Goal: Check status: Check status

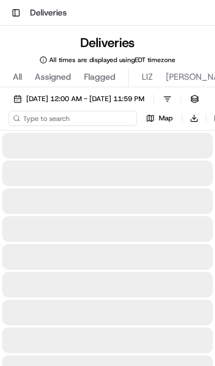
click at [82, 117] on input at bounding box center [73, 118] width 128 height 15
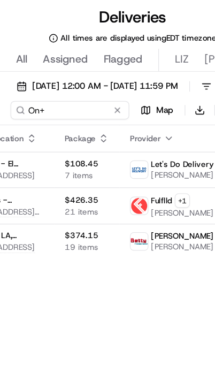
scroll to position [0, 300]
type input "On+"
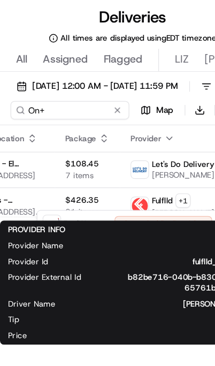
click at [153, 157] on html "Toggle Sidebar Deliveries Deliveries All times are displayed using EDT timezone…" at bounding box center [107, 183] width 215 height 366
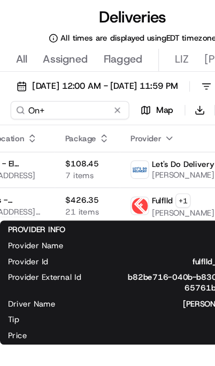
click at [63, 196] on span "21 items" at bounding box center [71, 200] width 36 height 9
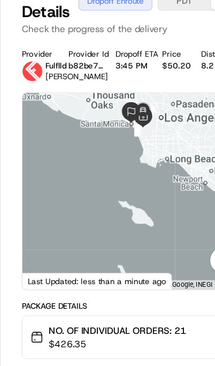
click at [144, 23] on button "PDT" at bounding box center [149, 30] width 43 height 14
click at [154, 23] on button "PDT" at bounding box center [149, 30] width 43 height 14
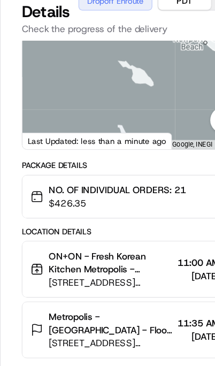
scroll to position [111, 0]
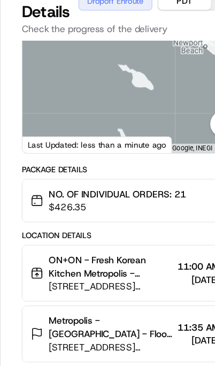
click at [143, 23] on button "PDT" at bounding box center [149, 30] width 43 height 14
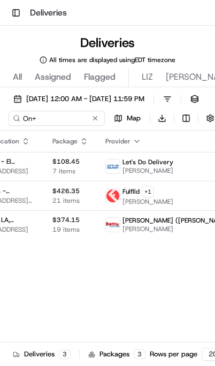
scroll to position [0, 300]
click at [154, 194] on div "Fulflld + 1" at bounding box center [148, 192] width 51 height 12
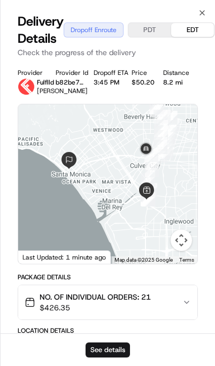
click at [111, 354] on button "See details" at bounding box center [108, 349] width 44 height 15
click at [207, 3] on div "Close Delivery Details Dropoff Enroute PDT EDT Check the progress of the delive…" at bounding box center [107, 183] width 215 height 366
click at [205, 10] on icon "button" at bounding box center [202, 13] width 9 height 9
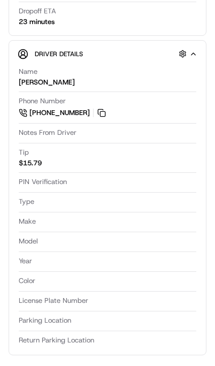
scroll to position [281, 0]
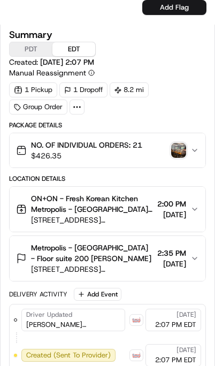
scroll to position [745, 0]
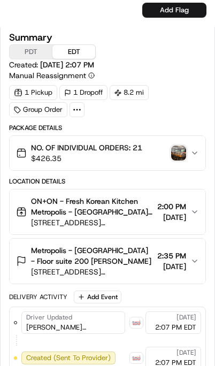
click at [179, 158] on img "button" at bounding box center [178, 153] width 15 height 15
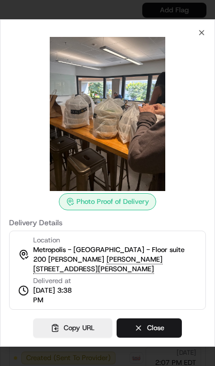
click at [201, 41] on div at bounding box center [107, 114] width 197 height 154
click at [198, 32] on icon "button" at bounding box center [201, 32] width 9 height 9
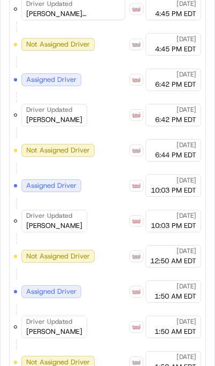
scroll to position [0, 0]
